Goal: Task Accomplishment & Management: Complete application form

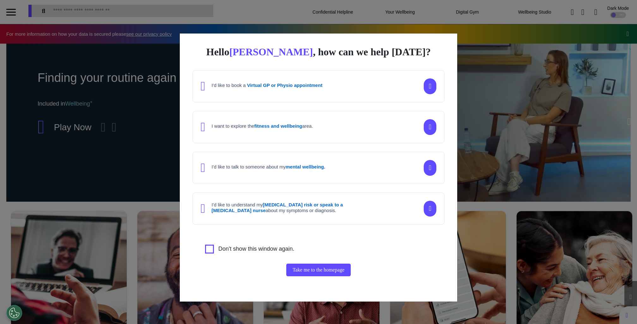
scroll to position [0, 316]
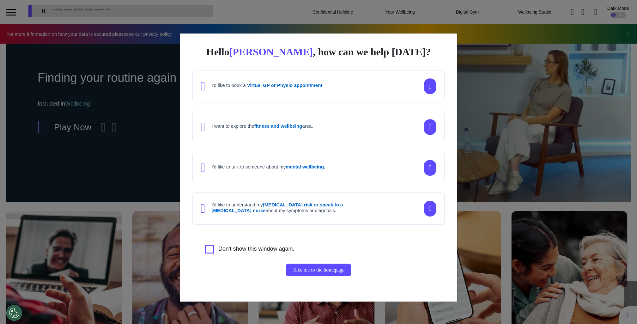
click at [506, 79] on div "Hello Elena , how can we help today? I'd like to book a Virtual GP or Physio ap…" at bounding box center [318, 162] width 637 height 324
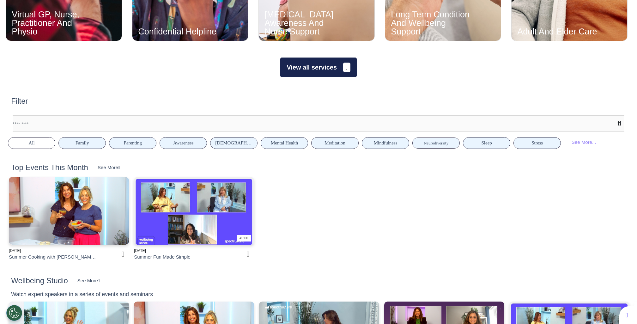
scroll to position [0, 0]
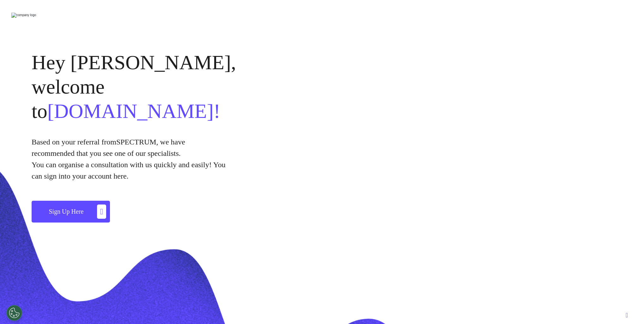
click at [87, 201] on button "Sign Up Here" at bounding box center [71, 212] width 78 height 22
